Goal: Task Accomplishment & Management: Complete application form

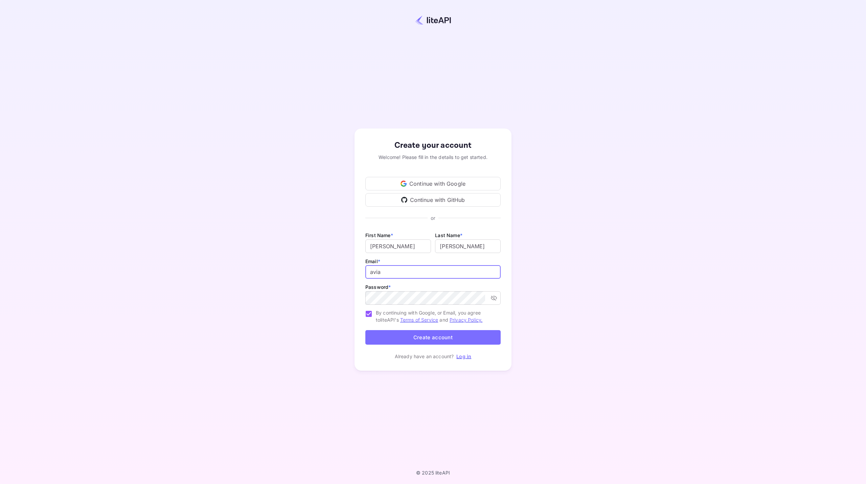
click at [394, 265] on input "avia" at bounding box center [433, 272] width 135 height 14
type input "[EMAIL_ADDRESS][DOMAIN_NAME]"
click at [492, 297] on icon "toggle password visibility" at bounding box center [494, 298] width 6 height 5
click at [427, 336] on button "Create account" at bounding box center [433, 337] width 135 height 15
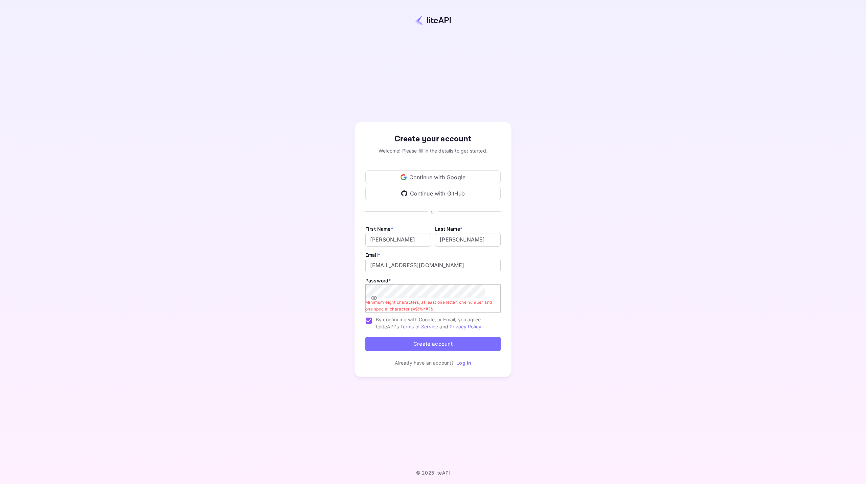
click at [377, 296] on icon "toggle password visibility" at bounding box center [374, 298] width 6 height 4
click at [377, 296] on icon "toggle password visibility" at bounding box center [374, 298] width 6 height 5
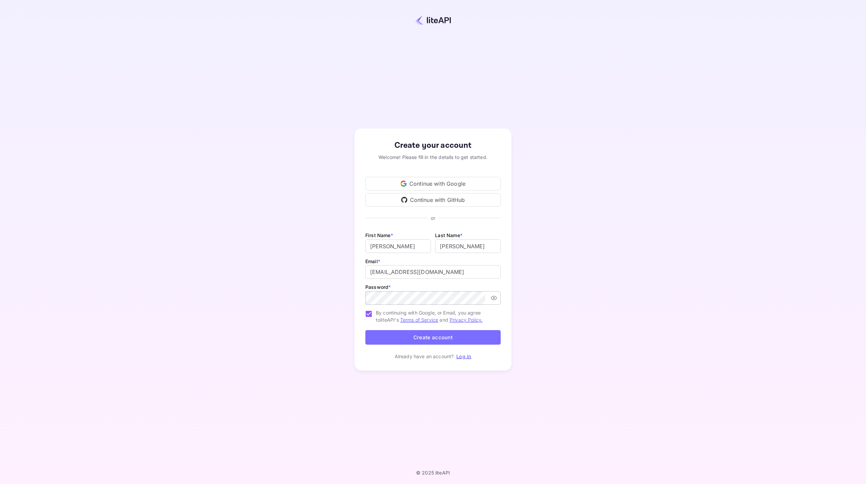
click at [428, 335] on button "Create account" at bounding box center [433, 337] width 135 height 15
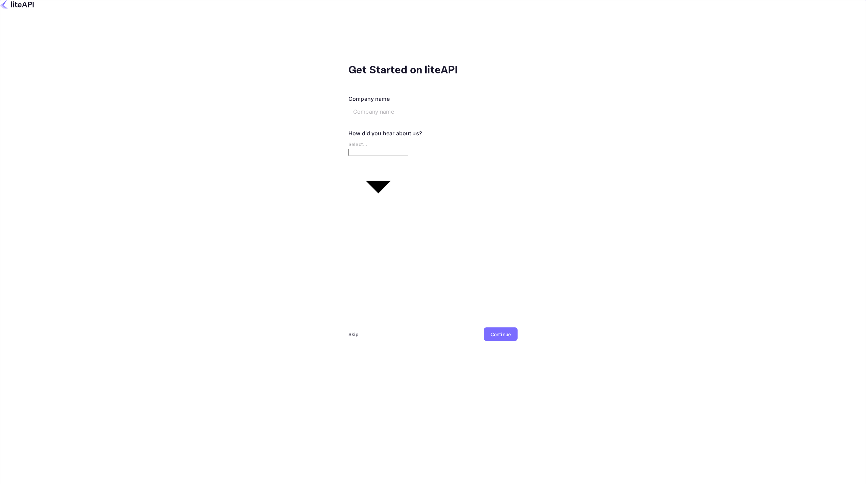
click at [349, 105] on input "text" at bounding box center [401, 112] width 104 height 14
click at [349, 105] on input "Avia Tour" at bounding box center [401, 112] width 104 height 14
type input "AviaTour"
click at [308, 143] on body "Get Started on liteAPI Company name [PERSON_NAME] ​ How did you hear about us? …" at bounding box center [433, 242] width 866 height 484
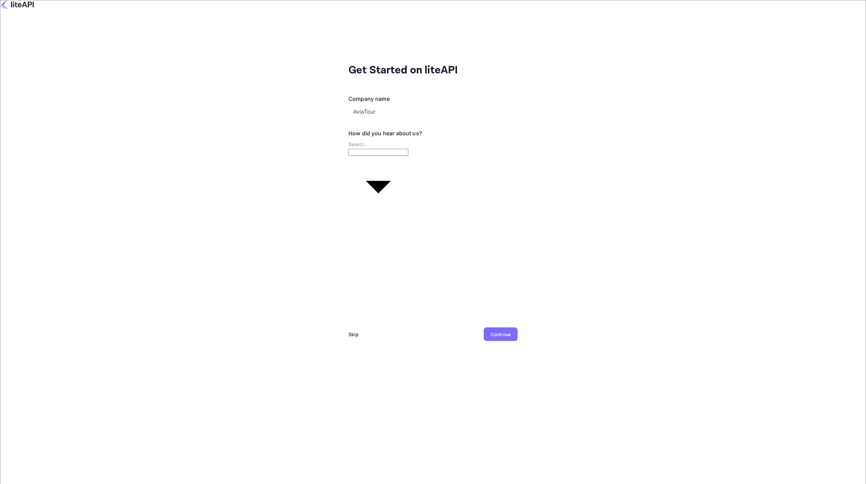
type input "Other..."
click at [491, 331] on div "Continue" at bounding box center [501, 334] width 20 height 7
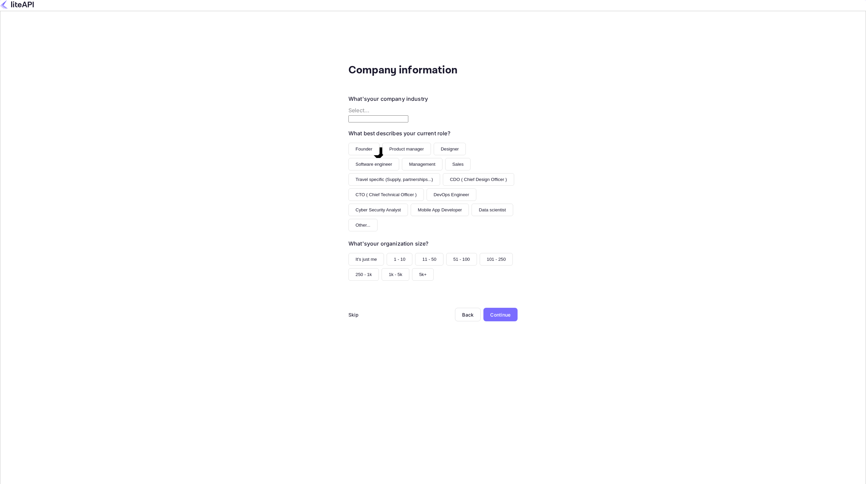
click at [341, 100] on body "Company information What's your company industry Select... ​ What best describe…" at bounding box center [433, 283] width 866 height 566
type input "Travel"
click at [349, 143] on button "Founder" at bounding box center [364, 149] width 31 height 13
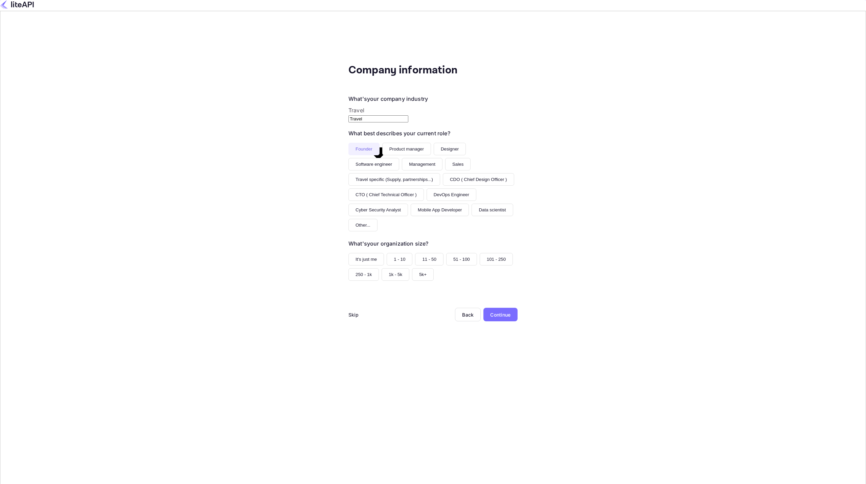
click at [349, 253] on button "It's just me" at bounding box center [367, 259] width 36 height 13
click at [387, 253] on button "1 - 10" at bounding box center [400, 259] width 26 height 13
click at [490, 311] on div "Continue" at bounding box center [500, 314] width 20 height 7
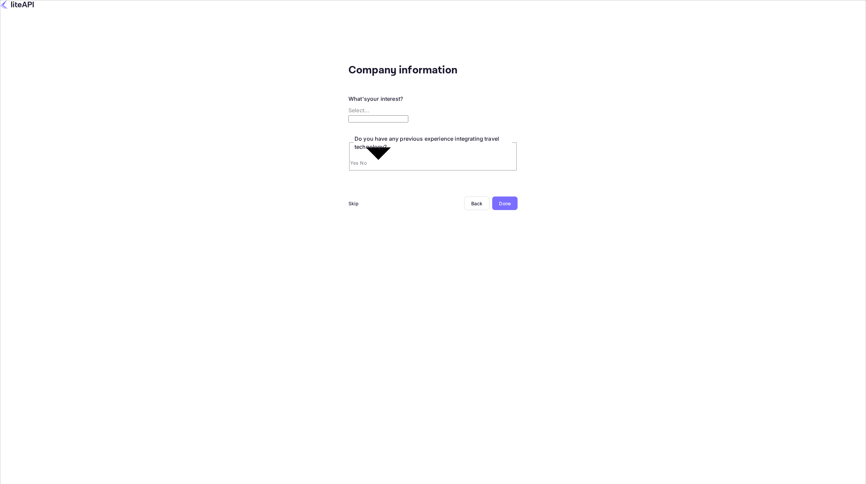
click at [340, 102] on body "Company information What's your interest? Select... ​ Do you have any previous …" at bounding box center [433, 242] width 866 height 484
type input "Building a new product around travel"
click at [287, 152] on input "No" at bounding box center [433, 254] width 866 height 509
radio input "true"
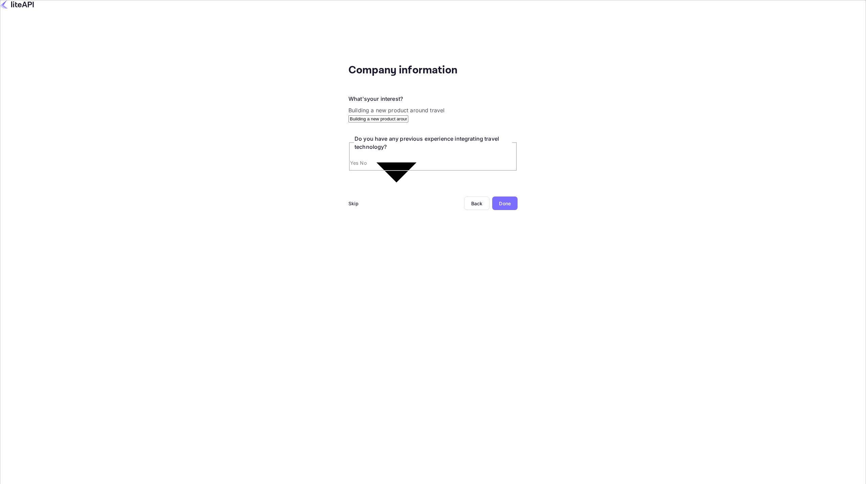
click at [499, 200] on div "Done" at bounding box center [505, 203] width 12 height 7
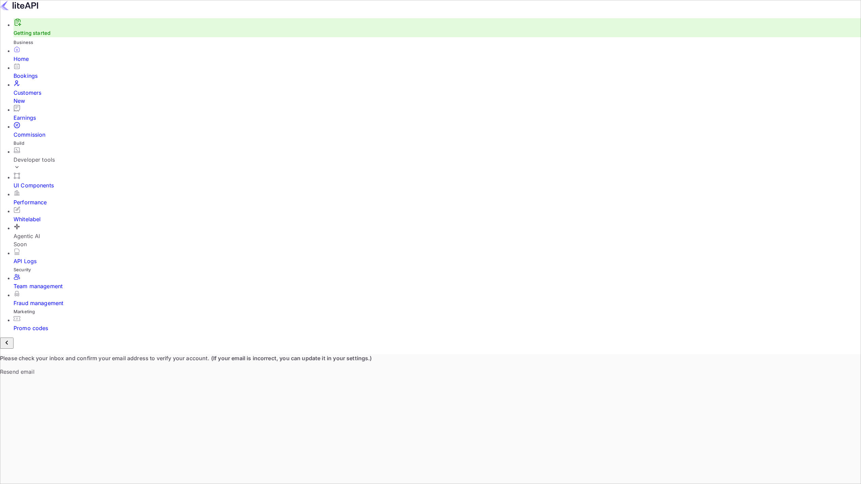
scroll to position [105, 243]
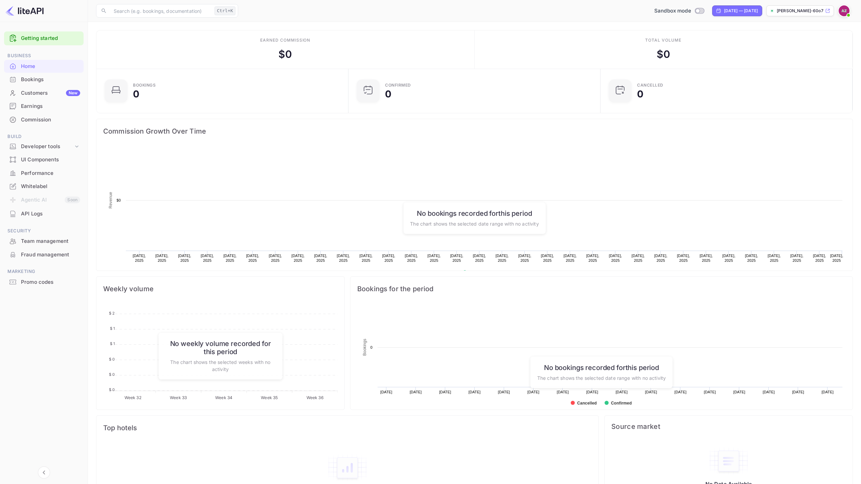
scroll to position [105, 243]
